Goal: Task Accomplishment & Management: Manage account settings

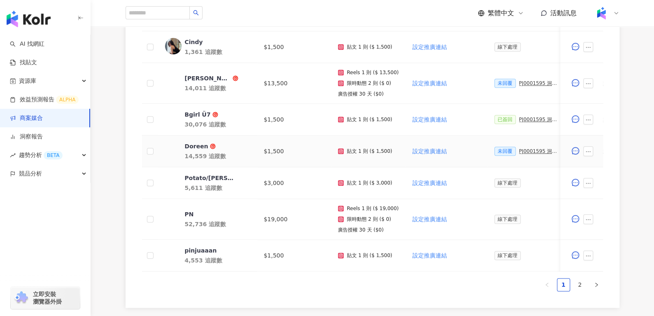
scroll to position [471, 0]
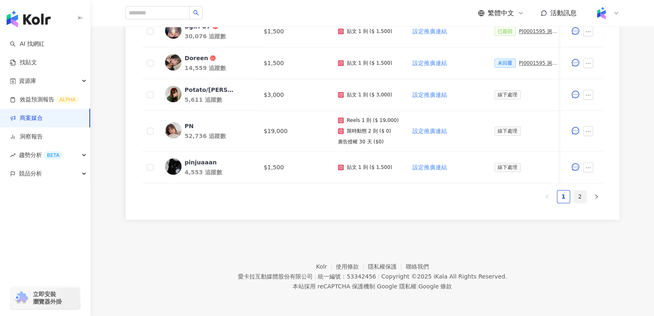
click at [583, 193] on link "2" at bounding box center [580, 196] width 12 height 12
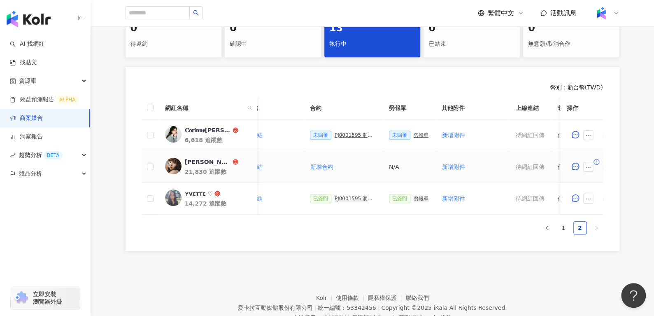
scroll to position [0, 181]
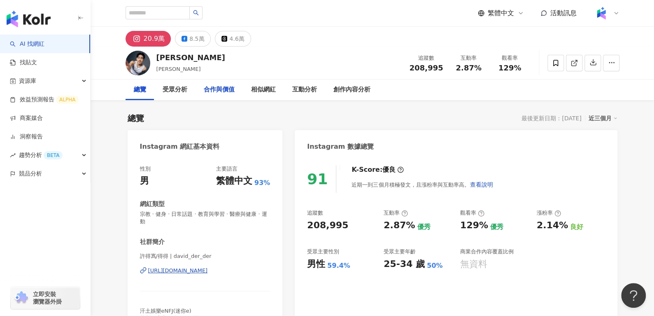
click at [216, 90] on div "合作與價值" at bounding box center [219, 90] width 31 height 10
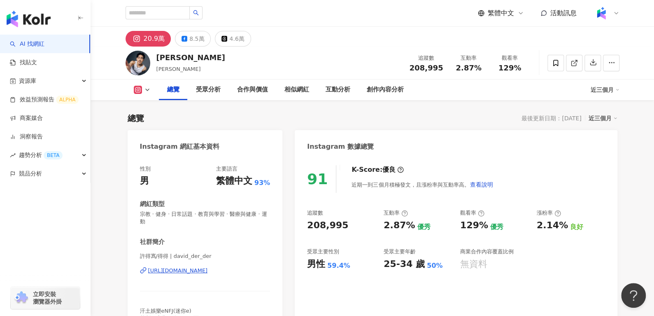
scroll to position [106, 0]
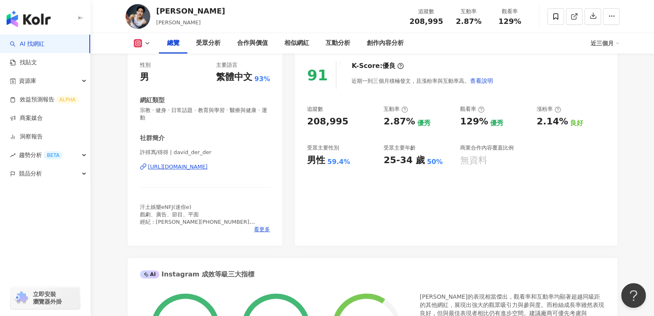
click at [265, 235] on div "性別 男 主要語言 繁體中文 93% 網紅類型 宗教 · 健身 · 日常話題 · 教育與學習 · 醫療與健康 · 運動 社群簡介 許得寪/得得 | david…" at bounding box center [205, 149] width 155 height 192
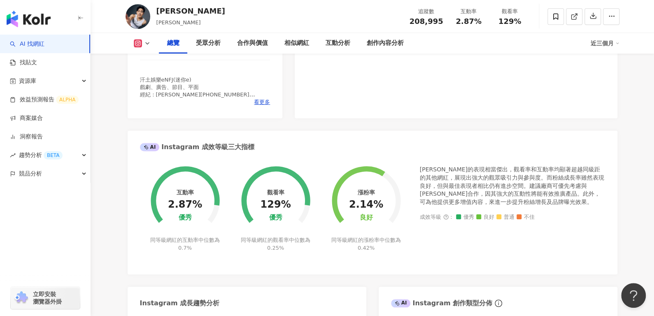
scroll to position [0, 0]
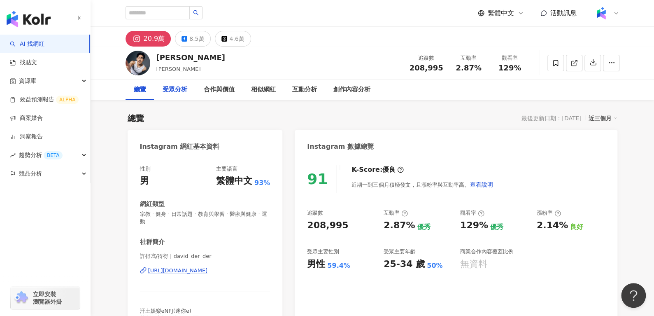
click at [176, 97] on div "受眾分析" at bounding box center [174, 89] width 41 height 21
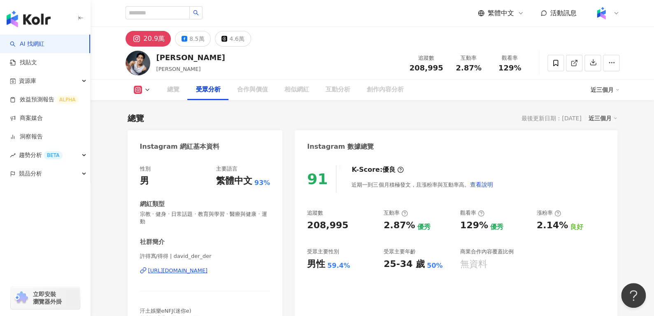
scroll to position [710, 0]
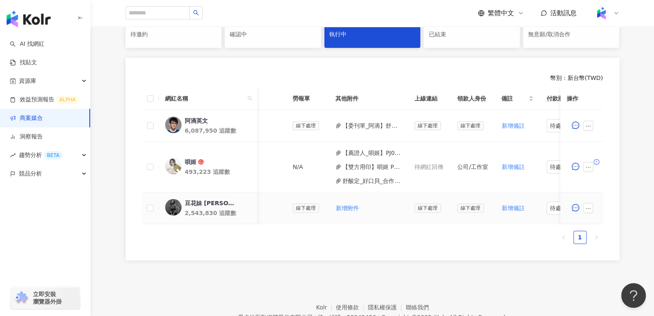
scroll to position [0, 279]
click at [345, 205] on span "新增附件" at bounding box center [347, 207] width 23 height 7
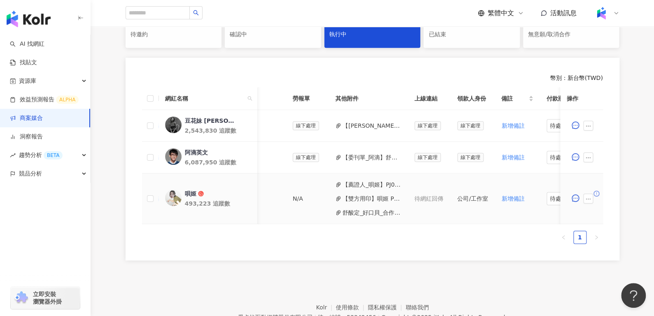
scroll to position [0, 334]
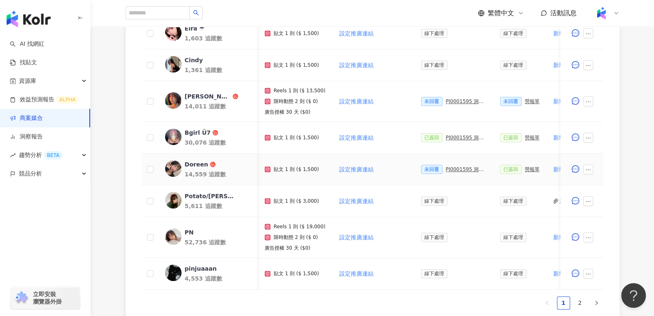
scroll to position [0, 73]
click at [453, 171] on div "未回覆 PJ0001595 洞⾒數位_護妍天使印彩貼 _202507_KOL專案" at bounding box center [454, 169] width 66 height 9
click at [452, 167] on div "PJ0001595 洞⾒數位_護妍天使印彩貼 _202507_KOL專案" at bounding box center [466, 169] width 41 height 6
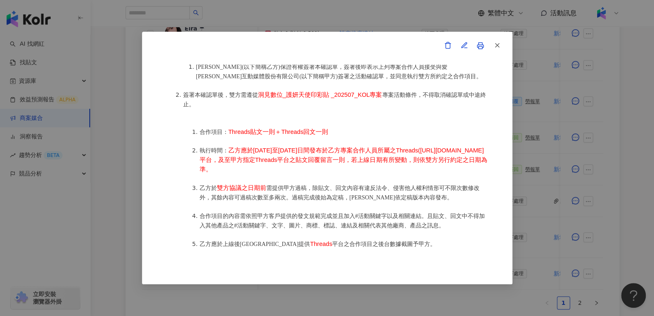
scroll to position [401, 0]
click at [495, 51] on button "button" at bounding box center [496, 45] width 16 height 16
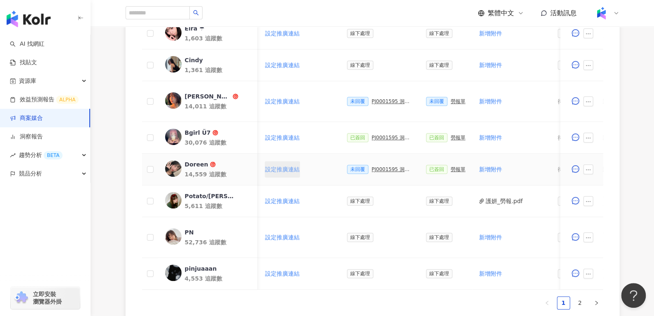
scroll to position [0, 153]
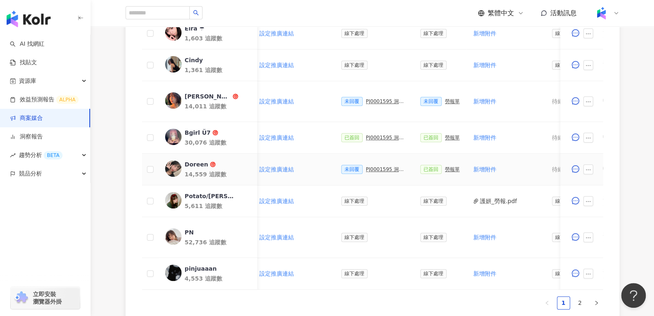
click at [371, 166] on div "PJ0001595 洞⾒數位_護妍天使印彩貼 _202507_KOL專案" at bounding box center [386, 169] width 41 height 6
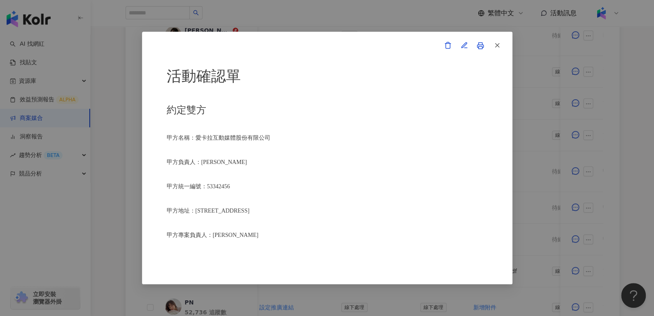
scroll to position [114, 0]
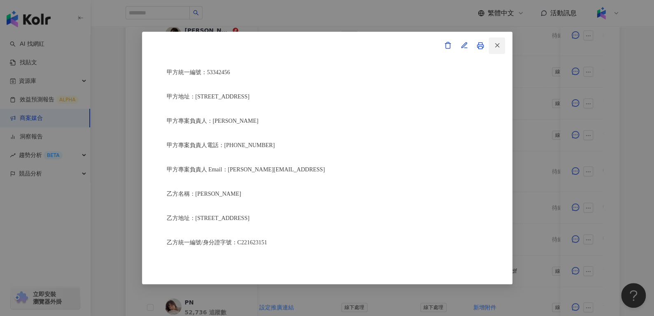
click at [499, 44] on icon "button" at bounding box center [496, 45] width 7 height 7
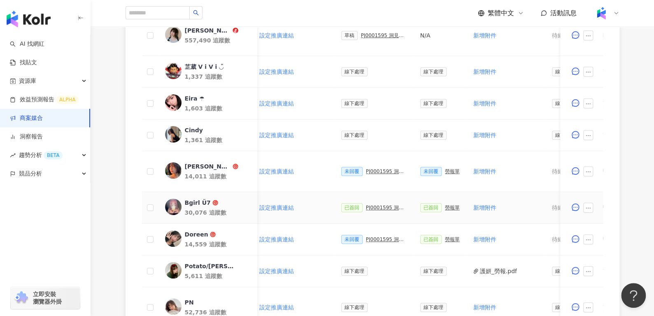
scroll to position [326, 0]
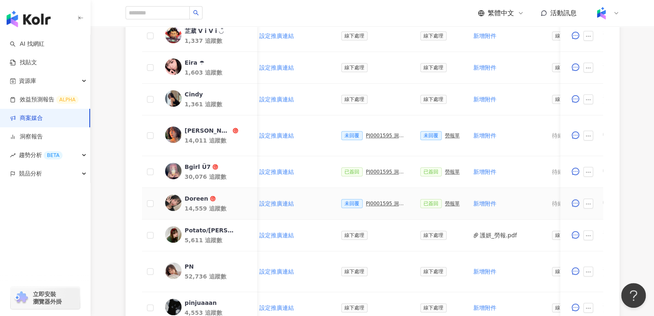
click at [437, 205] on div "已簽回 勞報單" at bounding box center [440, 203] width 40 height 9
click at [447, 200] on div "勞報單" at bounding box center [452, 203] width 15 height 6
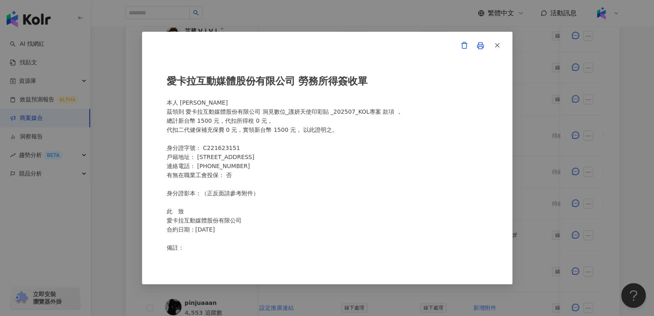
scroll to position [291, 0]
click at [498, 45] on icon "button" at bounding box center [496, 45] width 7 height 7
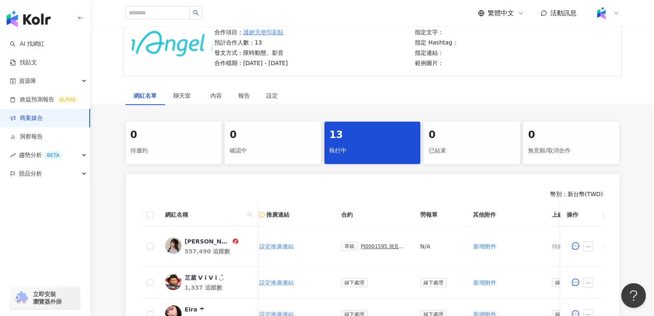
scroll to position [0, 0]
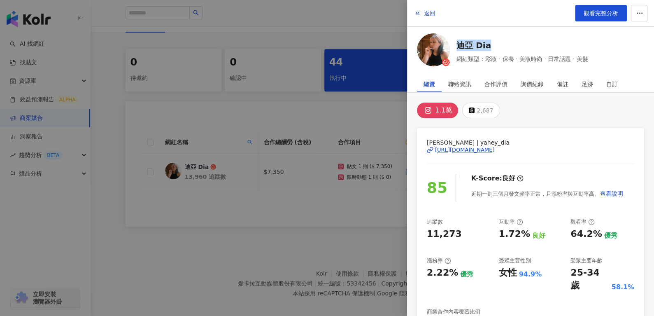
scroll to position [0, 258]
click at [430, 12] on span "返回" at bounding box center [430, 13] width 12 height 7
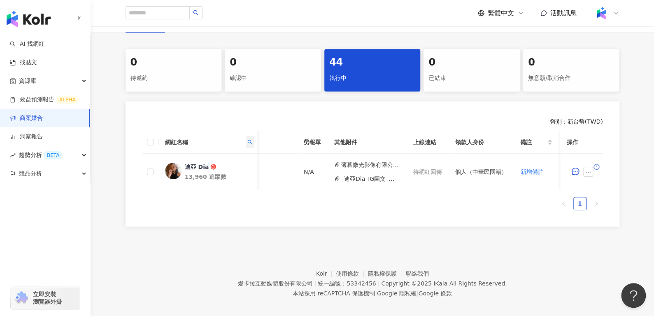
click at [250, 140] on icon "search" at bounding box center [249, 141] width 5 height 5
drag, startPoint x: 212, startPoint y: 156, endPoint x: 163, endPoint y: 175, distance: 53.2
click at [163, 164] on body "AI 找網紅 找貼文 資源庫 效益預測報告 ALPHA 商案媒合 洞察報告 趨勢分析 BETA 競品分析 立即安裝 瀏覽器外掛 繁體中文 活動訊息 活動列表 …" at bounding box center [327, 6] width 654 height 316
type input "*"
click at [191, 176] on span "搜尋" at bounding box center [197, 176] width 12 height 13
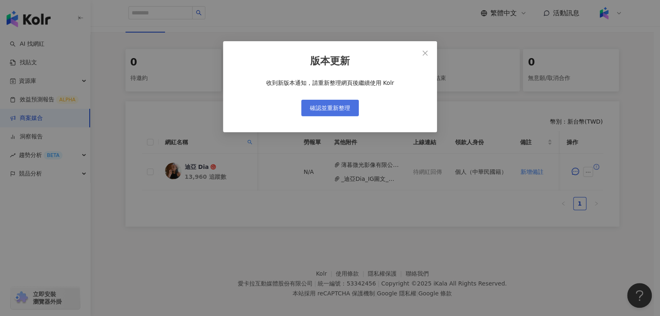
click at [339, 105] on span "確認並重新整理" at bounding box center [330, 108] width 40 height 7
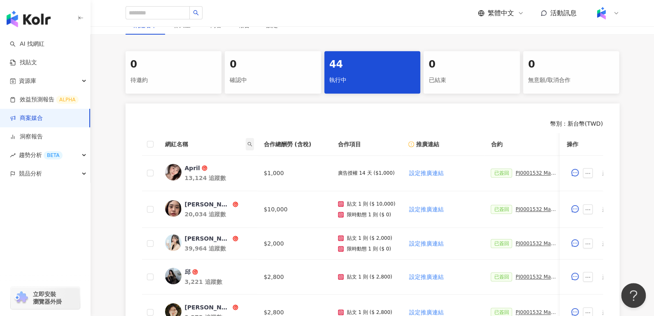
click at [247, 142] on span at bounding box center [250, 144] width 8 height 12
paste input "****"
click at [200, 157] on input "****" at bounding box center [211, 161] width 77 height 13
type input "*"
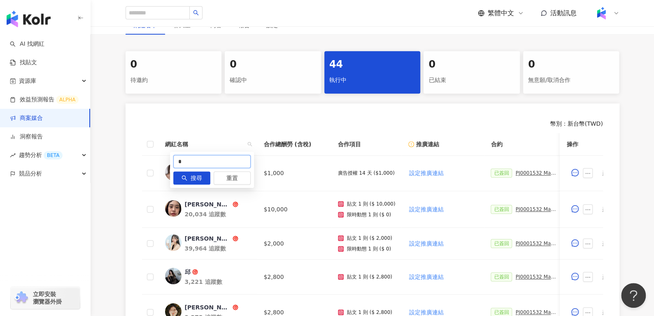
type input "*"
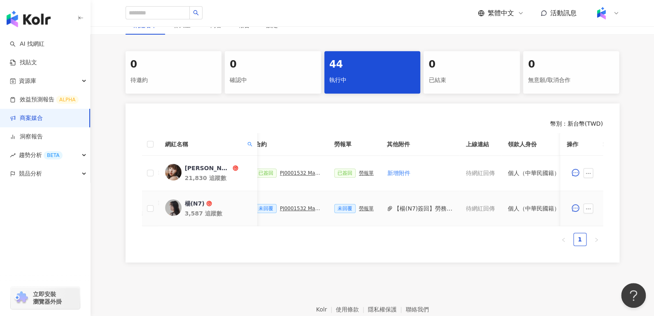
scroll to position [0, 232]
click at [291, 209] on div "PJ0001532 Maybelline_202506_skyhigh_小黑霸眼線液" at bounding box center [300, 208] width 41 height 6
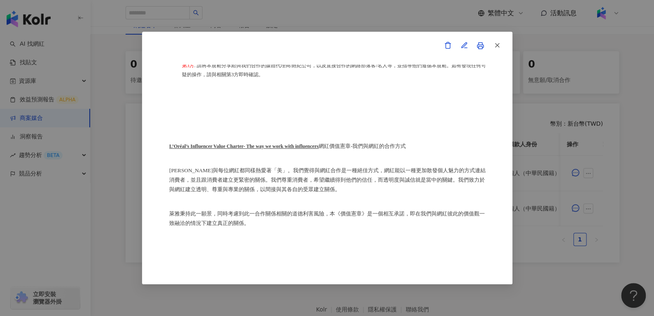
scroll to position [4885, 0]
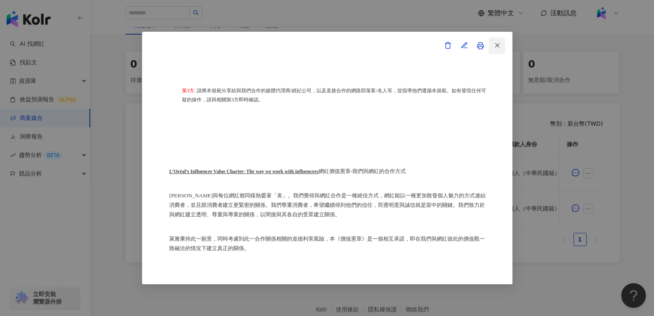
click at [503, 38] on button "button" at bounding box center [496, 45] width 16 height 16
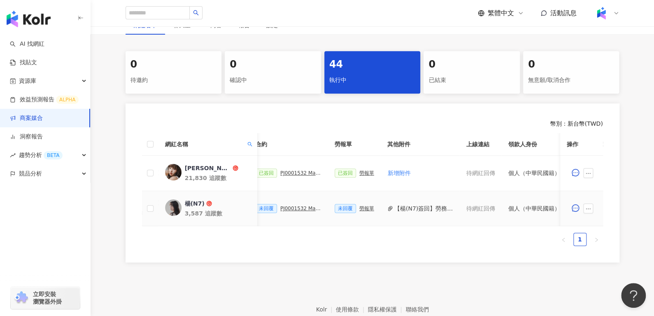
scroll to position [0, 361]
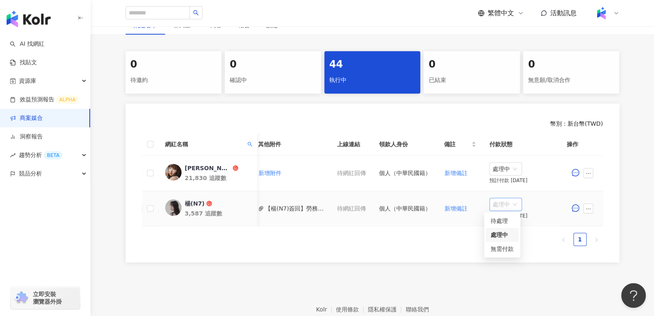
click at [493, 203] on span "處理中" at bounding box center [506, 204] width 26 height 12
click at [500, 223] on div "待處理" at bounding box center [501, 220] width 23 height 9
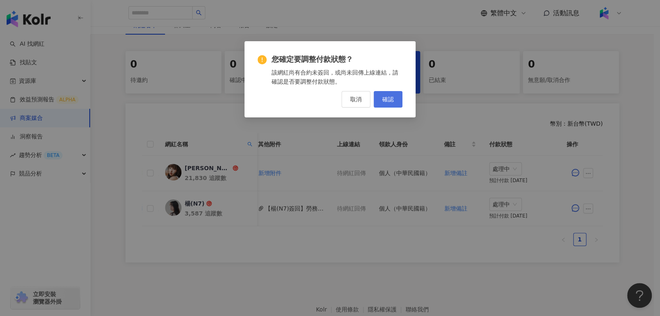
click at [392, 105] on button "確認" at bounding box center [388, 99] width 29 height 16
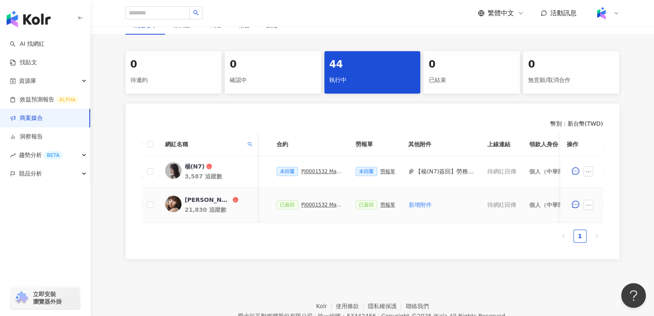
scroll to position [0, 181]
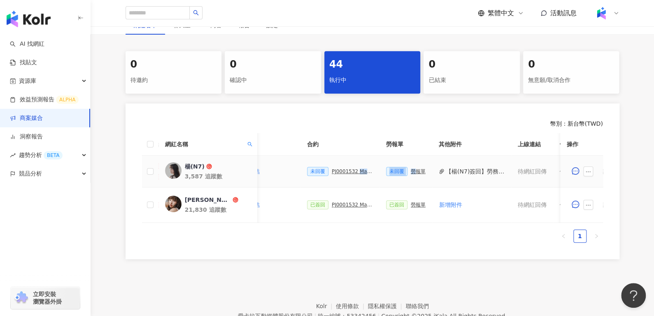
drag, startPoint x: 411, startPoint y: 174, endPoint x: 351, endPoint y: 173, distance: 60.5
click at [351, 173] on tr "楊(N7) 3,587 追蹤數 $6,350 貼文 1 則 ($ 6,350) 限時動態 1 則 ($ 0) 設定推廣連結 未回覆 PJ0001532 May…" at bounding box center [374, 172] width 827 height 32
click at [590, 169] on icon "ellipsis" at bounding box center [588, 172] width 6 height 6
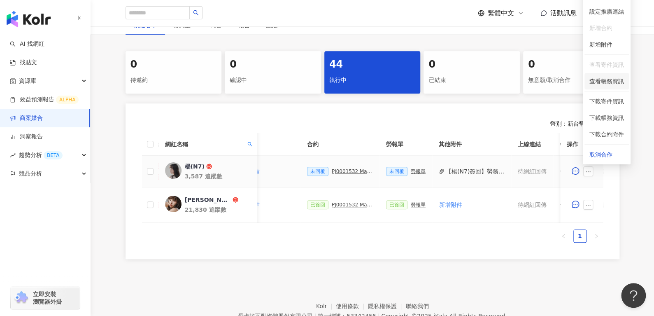
click at [597, 77] on span "查看帳務資訊" at bounding box center [606, 81] width 35 height 9
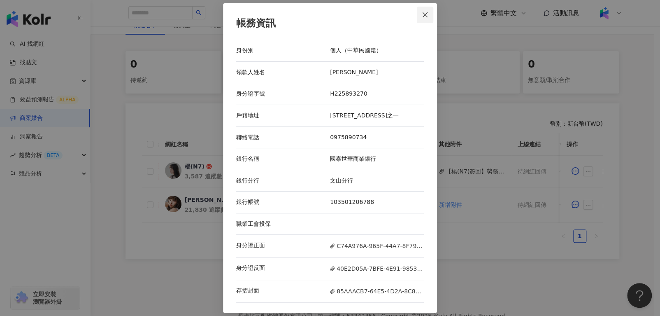
click at [421, 19] on button "Close" at bounding box center [425, 15] width 16 height 16
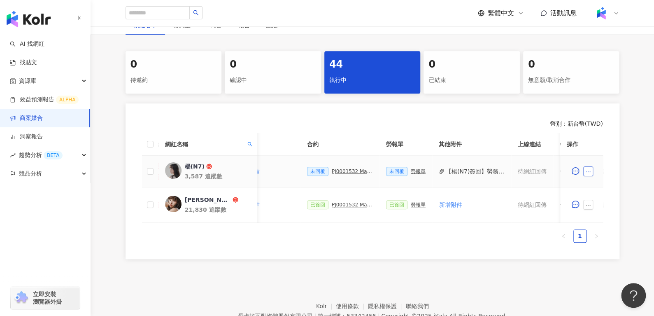
click at [586, 169] on icon "ellipsis" at bounding box center [588, 172] width 6 height 6
click at [597, 77] on span "查看帳務資訊" at bounding box center [606, 81] width 35 height 9
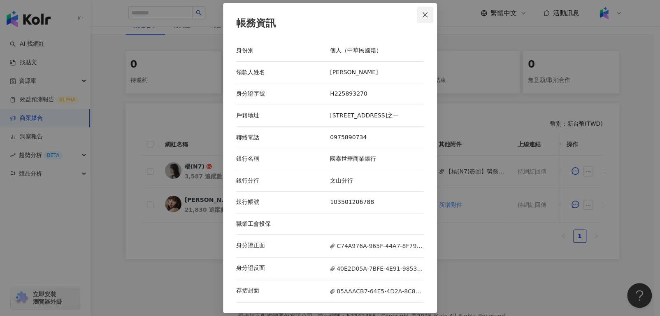
click at [423, 11] on button "Close" at bounding box center [425, 15] width 16 height 16
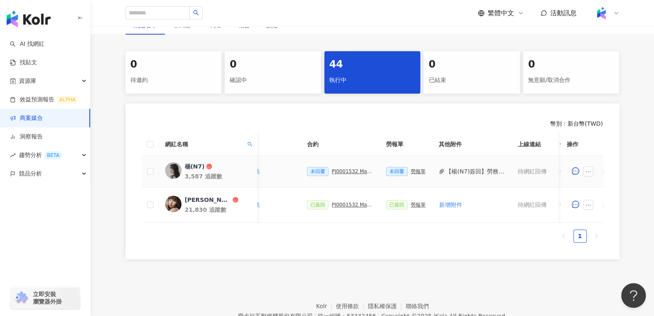
scroll to position [0, 361]
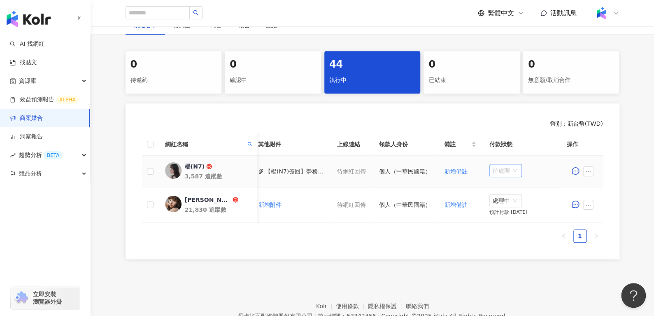
click at [507, 167] on span "待處理" at bounding box center [506, 170] width 26 height 12
click at [500, 199] on div "處理中" at bounding box center [501, 200] width 23 height 9
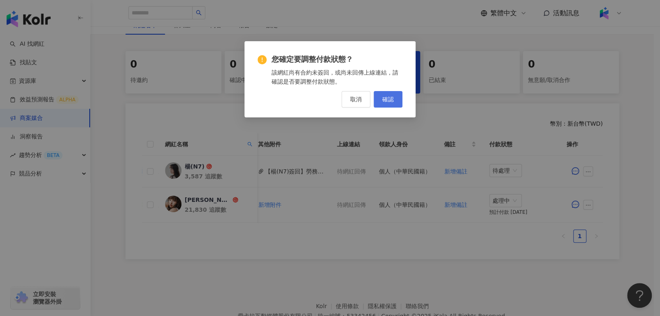
click at [384, 98] on span "確認" at bounding box center [388, 99] width 12 height 7
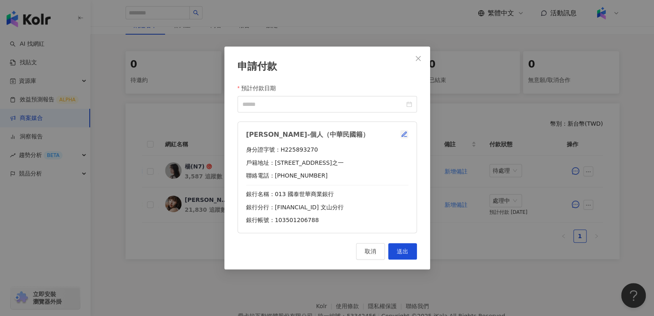
click at [401, 135] on icon "button" at bounding box center [404, 134] width 7 height 7
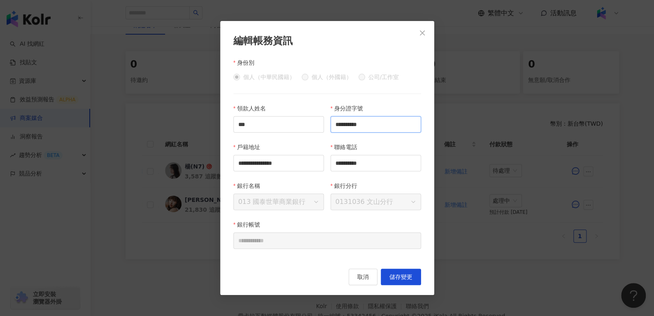
click at [383, 122] on input "**********" at bounding box center [375, 124] width 91 height 16
click at [359, 267] on div "**********" at bounding box center [327, 158] width 214 height 274
click at [359, 272] on button "取消" at bounding box center [363, 276] width 29 height 16
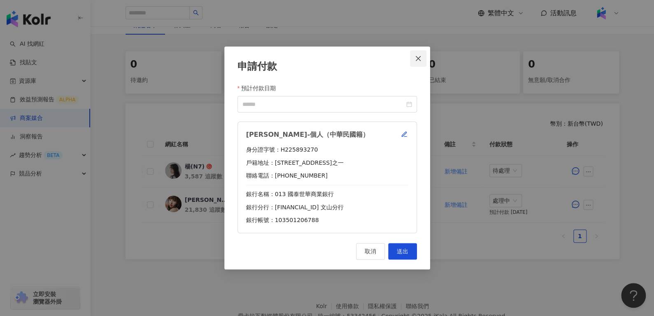
click at [418, 60] on icon "close" at bounding box center [418, 58] width 7 height 7
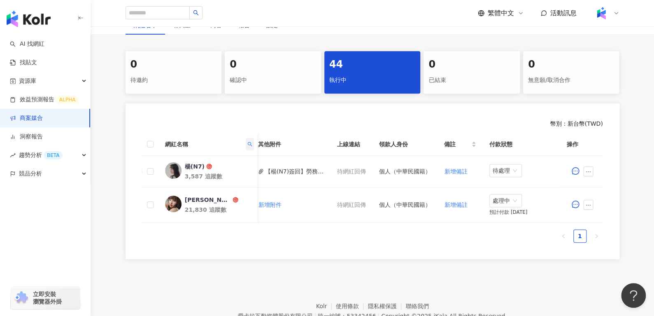
click at [250, 142] on icon "search" at bounding box center [249, 144] width 5 height 5
click at [209, 164] on input "*" at bounding box center [211, 161] width 77 height 13
paste input "***"
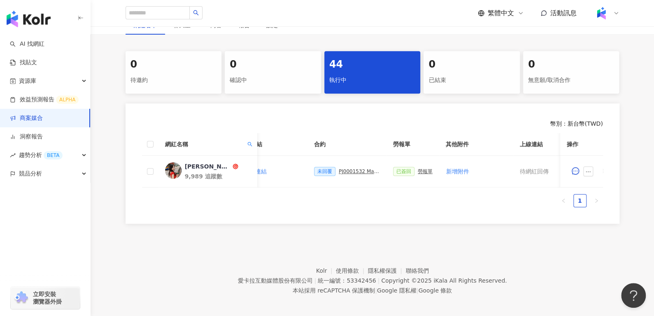
scroll to position [0, 172]
click at [341, 173] on div "PJ0001532 Maybelline_202506_skyhigh_小黑霸眼線液" at bounding box center [360, 171] width 41 height 6
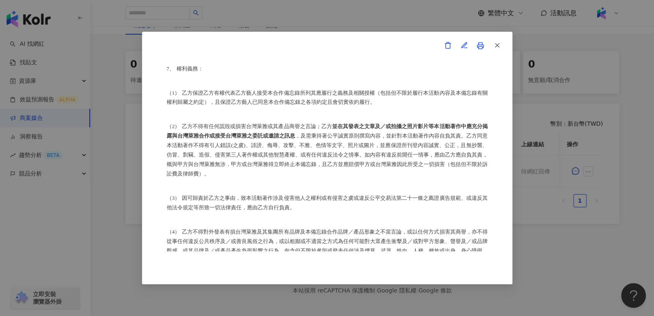
scroll to position [11495, 0]
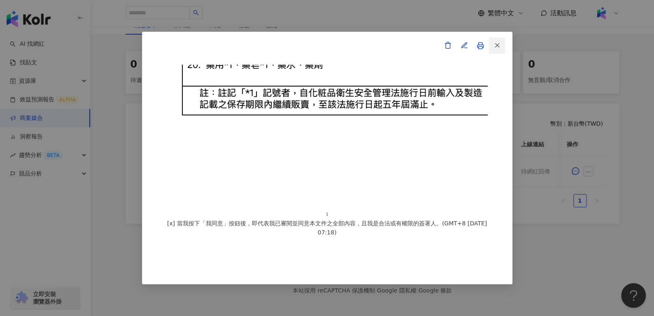
click at [499, 46] on icon "button" at bounding box center [496, 45] width 7 height 7
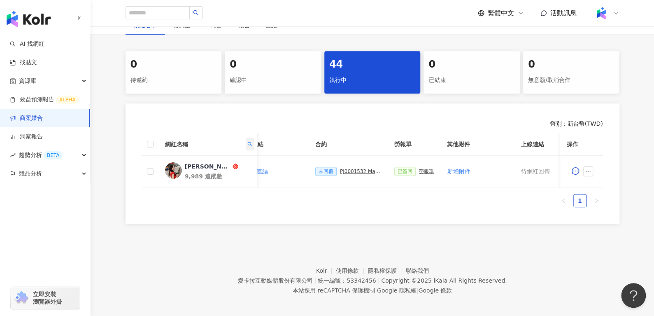
click at [245, 143] on span at bounding box center [249, 144] width 8 height 12
drag, startPoint x: 216, startPoint y: 164, endPoint x: 103, endPoint y: 174, distance: 113.5
click at [103, 166] on body "AI 找網紅 找貼文 資源庫 效益預測報告 ALPHA 商案媒合 洞察報告 趨勢分析 BETA 競品分析 立即安裝 瀏覽器外掛 繁體中文 活動訊息 活動列表 …" at bounding box center [327, 8] width 654 height 316
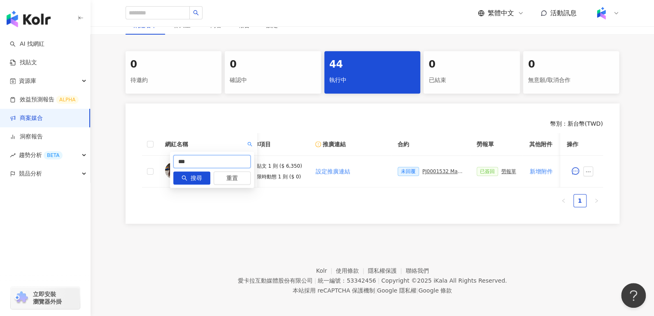
paste input "text"
type input "***"
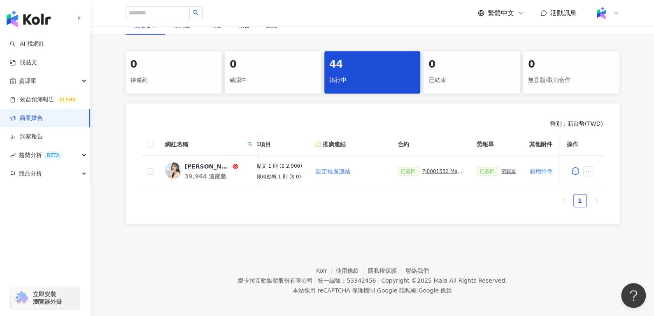
click at [435, 169] on div "PJ0001532 Maybelline_202506_skyhigh_小黑霸眼線液_活動確認單_取消費用" at bounding box center [442, 171] width 41 height 6
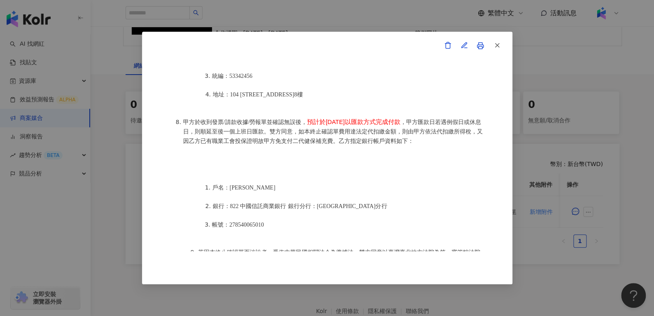
scroll to position [648, 0]
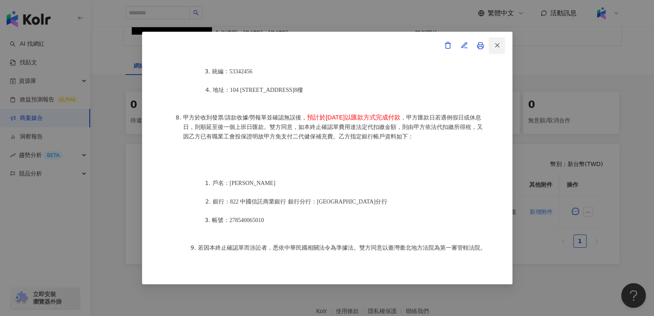
click at [496, 53] on button "button" at bounding box center [496, 45] width 16 height 16
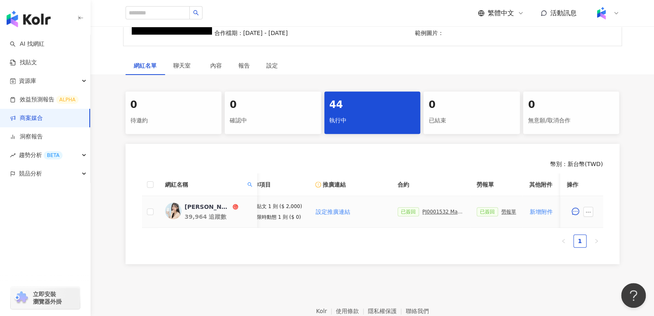
click at [501, 211] on div "勞報單" at bounding box center [508, 212] width 15 height 6
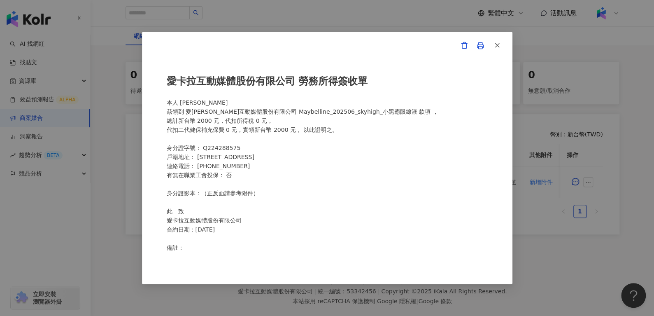
scroll to position [0, 0]
click at [493, 49] on span "button" at bounding box center [496, 45] width 7 height 9
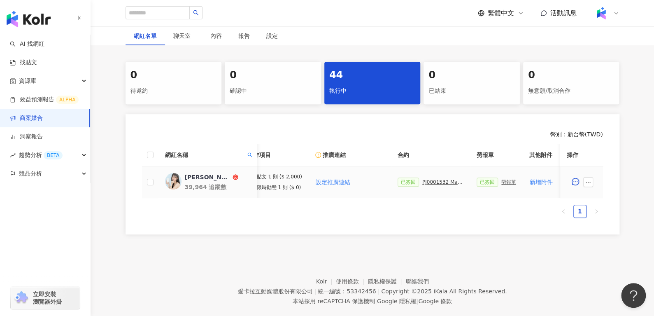
click at [424, 180] on div "PJ0001532 Maybelline_202506_skyhigh_小黑霸眼線液_活動確認單_取消費用" at bounding box center [442, 182] width 41 height 6
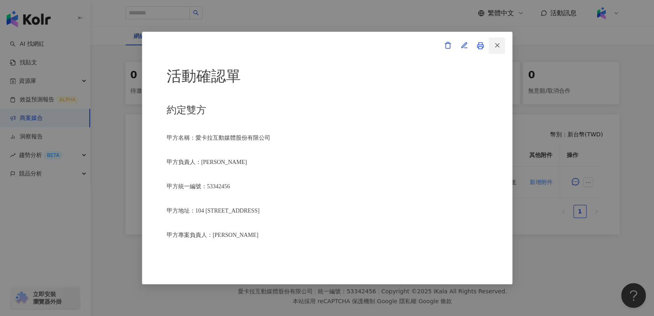
click at [500, 51] on button "button" at bounding box center [496, 45] width 16 height 16
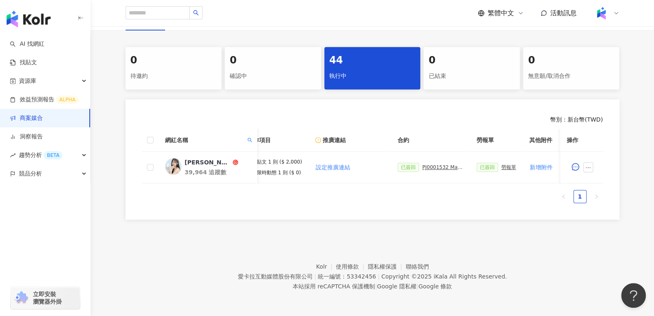
scroll to position [160, 0]
click at [502, 164] on div "勞報單" at bounding box center [508, 167] width 15 height 6
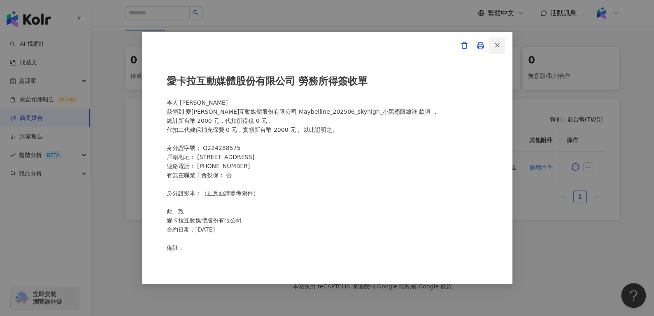
click at [494, 42] on icon "button" at bounding box center [496, 45] width 7 height 7
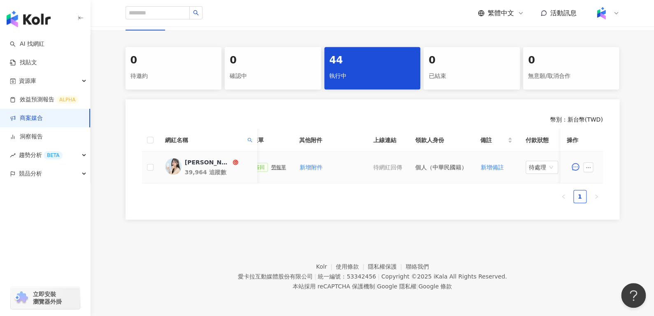
scroll to position [0, 320]
click at [529, 167] on div "待處理" at bounding box center [541, 166] width 33 height 13
click at [532, 197] on div "處理中" at bounding box center [538, 198] width 33 height 14
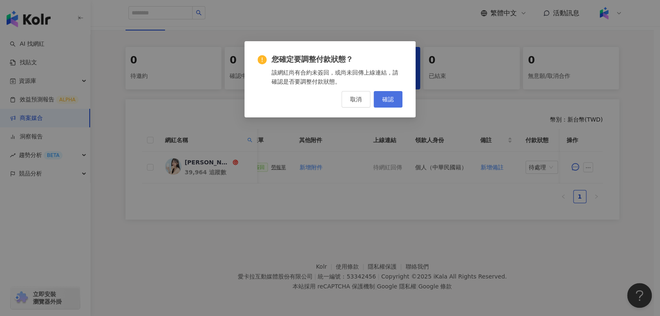
click at [386, 93] on button "確認" at bounding box center [388, 99] width 29 height 16
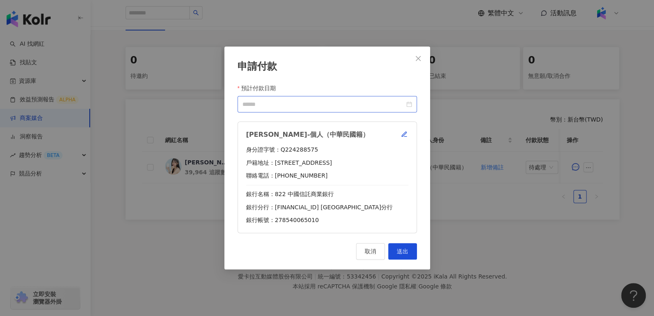
click at [408, 105] on div at bounding box center [327, 104] width 170 height 9
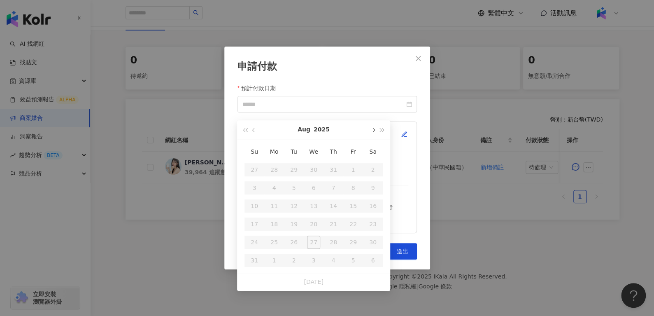
click at [369, 123] on button "button" at bounding box center [372, 129] width 9 height 19
type input "**********"
click at [321, 180] on td "10" at bounding box center [314, 188] width 20 height 18
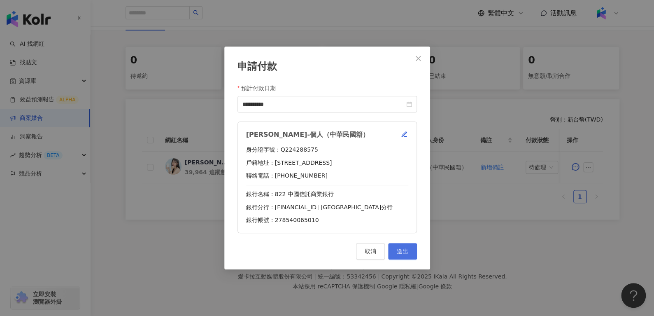
click at [398, 246] on div "取消 送出" at bounding box center [326, 251] width 179 height 16
click at [398, 246] on button "送出" at bounding box center [402, 251] width 29 height 16
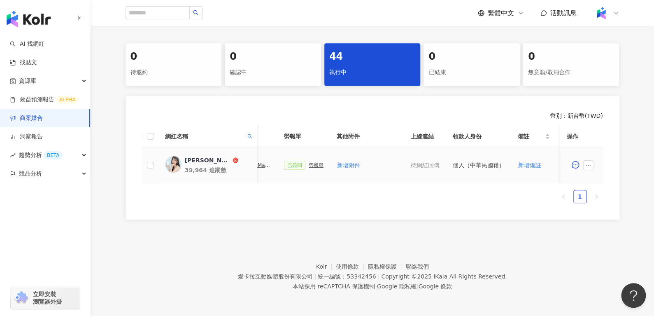
scroll to position [0, 188]
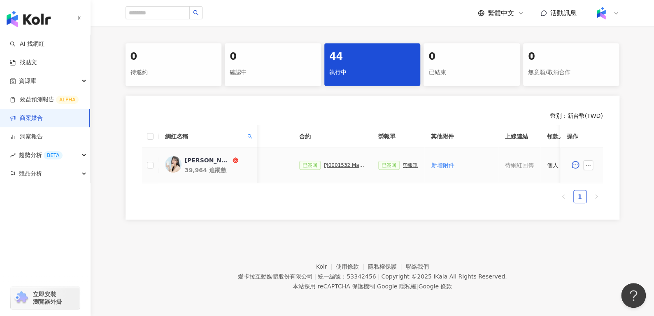
click at [335, 162] on div "PJ0001532 Maybelline_202506_skyhigh_小黑霸眼線液_活動確認單_取消費用" at bounding box center [344, 165] width 41 height 6
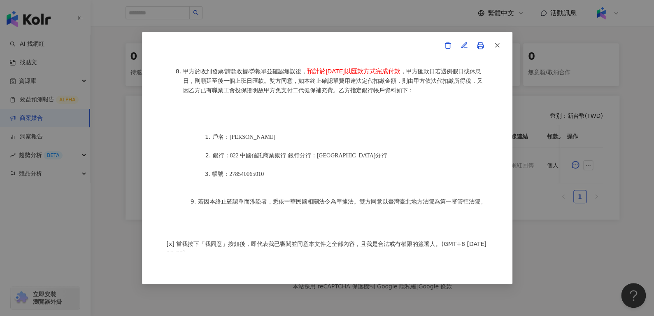
scroll to position [163, 0]
click at [497, 45] on line "button" at bounding box center [497, 46] width 4 height 4
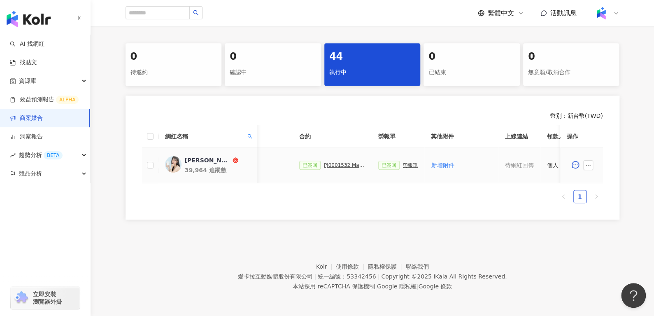
scroll to position [0, 356]
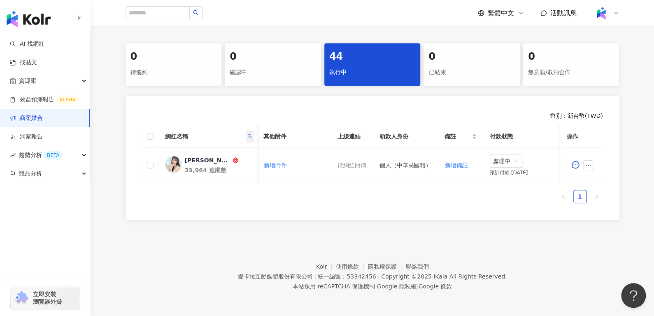
click at [248, 134] on icon "search" at bounding box center [249, 136] width 5 height 5
drag, startPoint x: 235, startPoint y: 143, endPoint x: 130, endPoint y: 154, distance: 104.7
click at [135, 157] on body "AI 找網紅 找貼文 資源庫 效益預測報告 ALPHA 商案媒合 洞察報告 趨勢分析 BETA 競品分析 立即安裝 瀏覽器外掛 繁體中文 活動訊息 活動列表 …" at bounding box center [327, 0] width 654 height 316
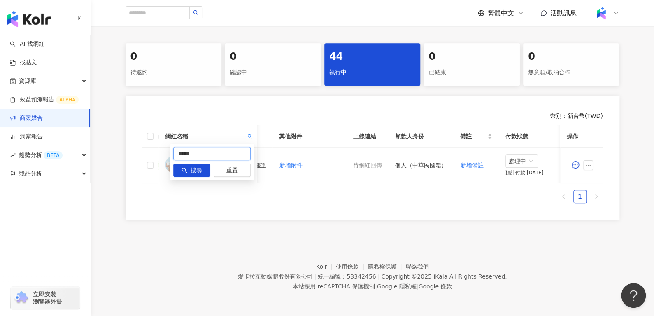
type input "*****"
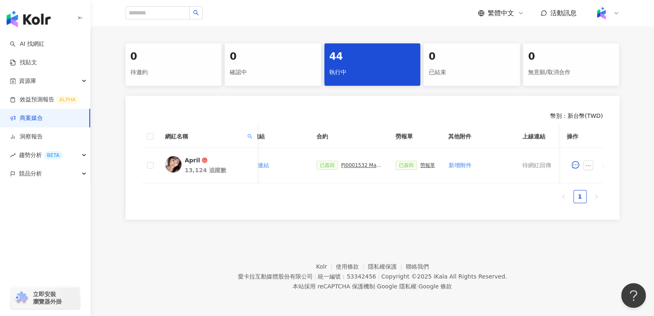
scroll to position [0, 0]
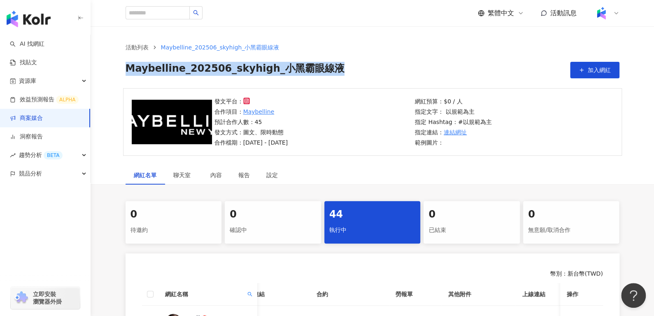
drag, startPoint x: 160, startPoint y: 78, endPoint x: 343, endPoint y: 66, distance: 183.1
click at [343, 66] on div "活動列表 Maybelline_202506_skyhigh_小黑霸眼線液 Maybelline_202506_skyhigh_小黑霸眼線液 加入網紅" at bounding box center [372, 60] width 527 height 35
copy span "Maybelline_202506_skyhigh_小黑霸眼線液"
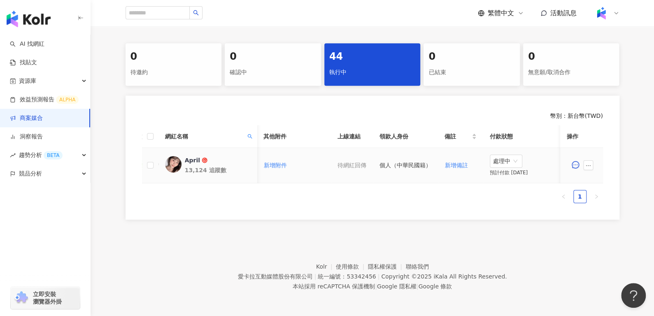
scroll to position [0, 216]
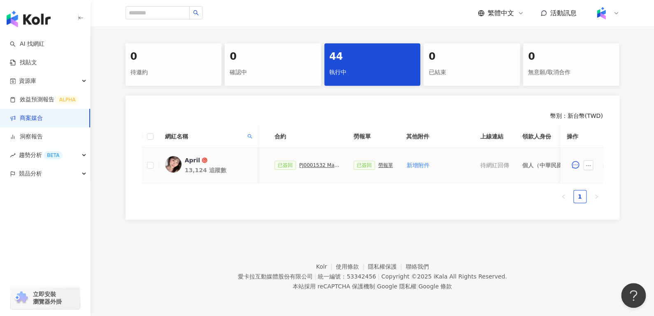
click at [378, 162] on div "勞報單" at bounding box center [385, 165] width 15 height 6
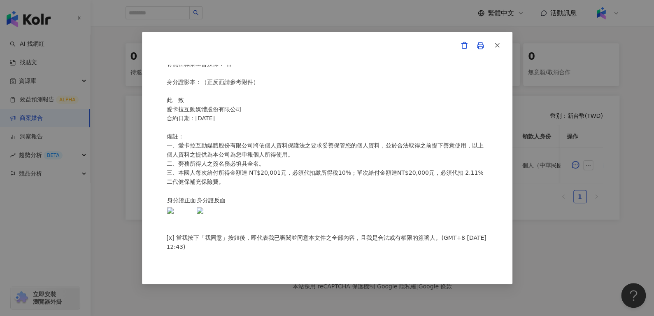
scroll to position [176, 0]
click at [497, 44] on icon "button" at bounding box center [496, 45] width 7 height 7
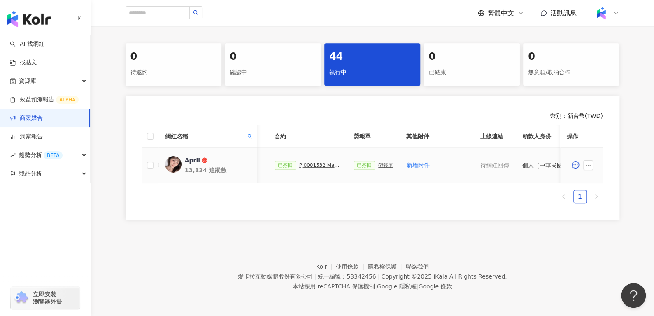
click at [303, 162] on div "已簽回 PJ0001532 Maybelline_202506_skyhigh_小黑霸眼線液" at bounding box center [307, 164] width 66 height 9
click at [300, 162] on div "PJ0001532 Maybelline_202506_skyhigh_小黑霸眼線液" at bounding box center [319, 165] width 41 height 6
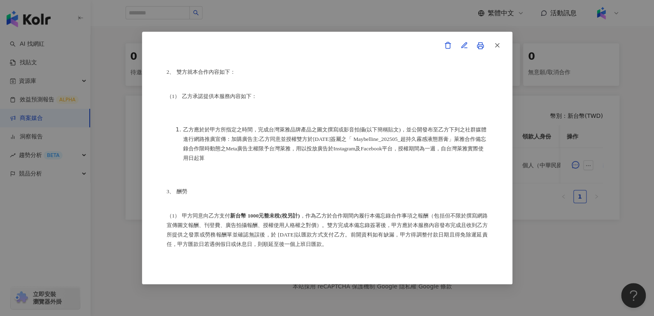
scroll to position [156, 0]
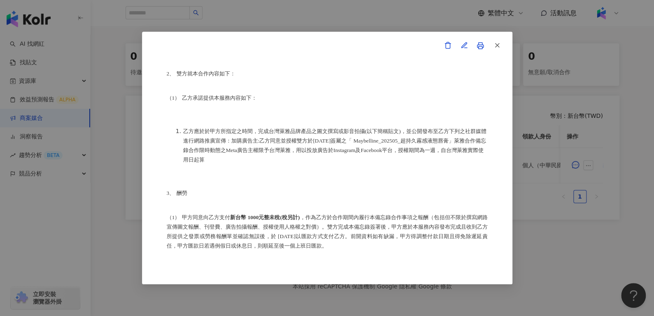
click at [496, 50] on button "button" at bounding box center [496, 45] width 16 height 16
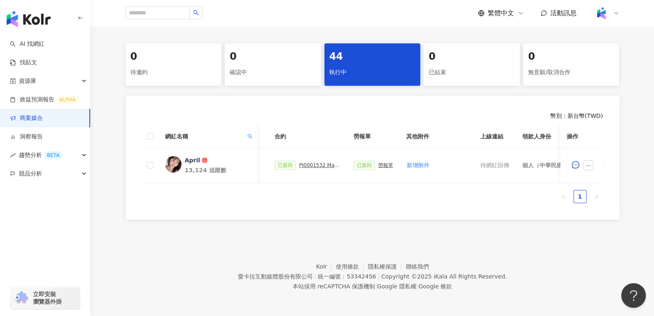
scroll to position [57, 0]
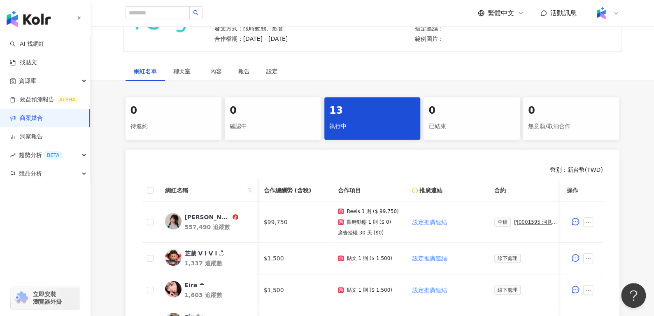
scroll to position [0, 153]
